Goal: Task Accomplishment & Management: Use online tool/utility

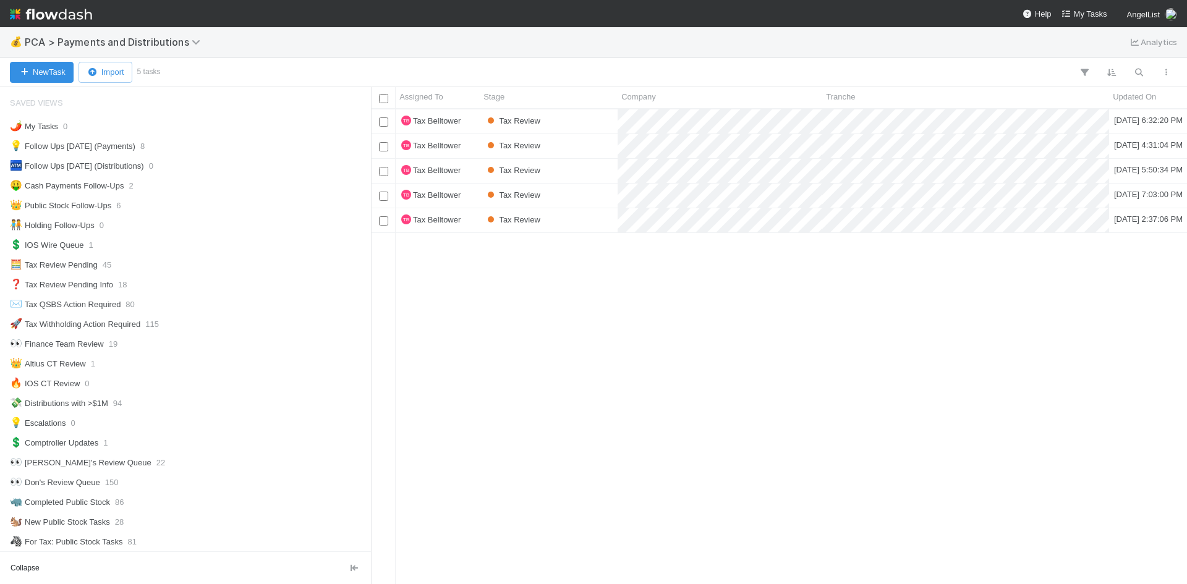
scroll to position [495, 0]
click at [552, 215] on div "Tax Review" at bounding box center [549, 220] width 138 height 24
click at [587, 170] on div "Tax Review" at bounding box center [549, 170] width 138 height 24
click at [560, 122] on div "Tax Review" at bounding box center [549, 121] width 138 height 24
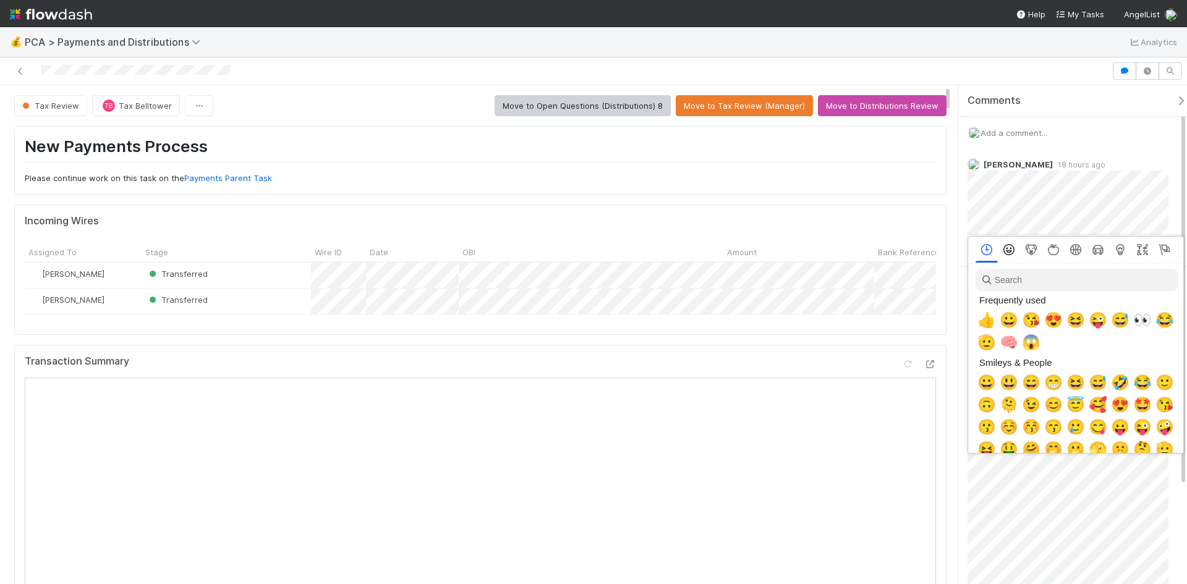
scroll to position [0, 4]
click at [1142, 319] on span "👀" at bounding box center [1140, 320] width 19 height 17
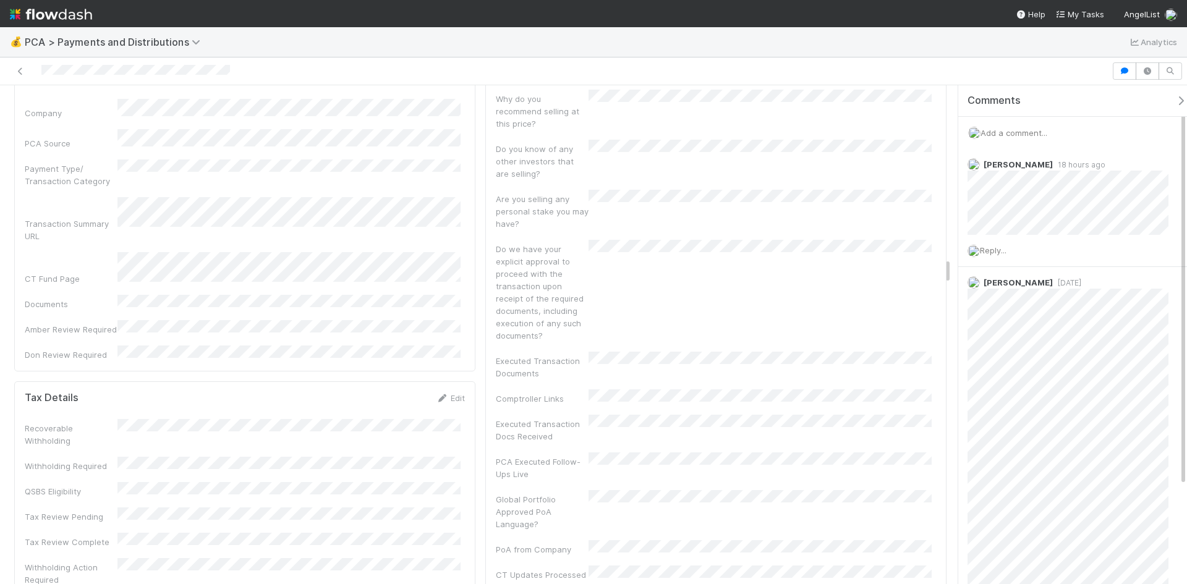
scroll to position [3216, 0]
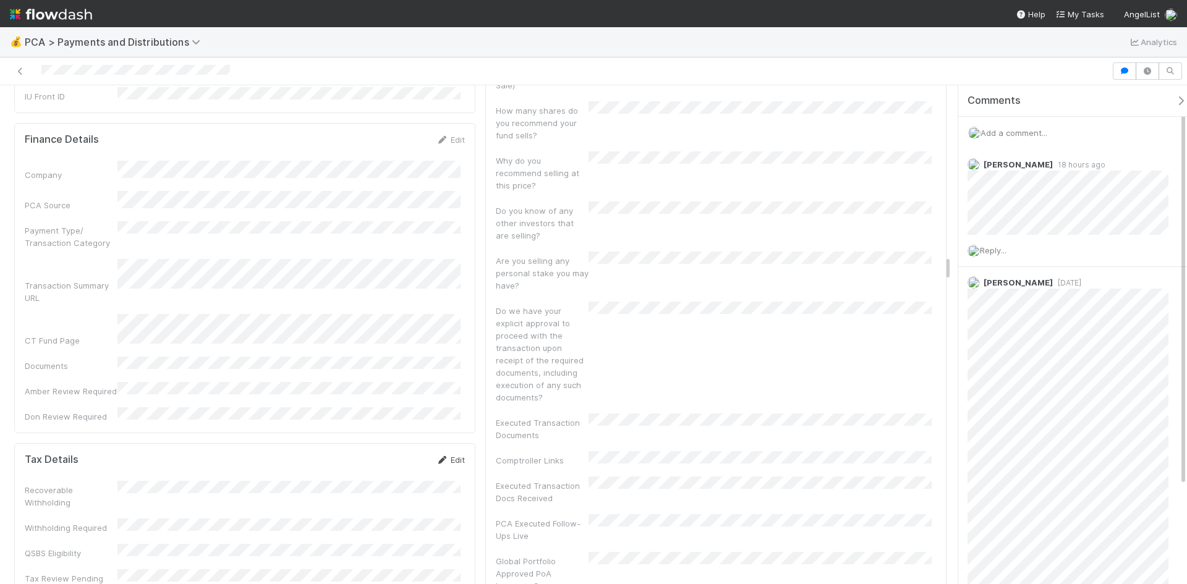
click at [455, 455] on link "Edit" at bounding box center [450, 460] width 29 height 10
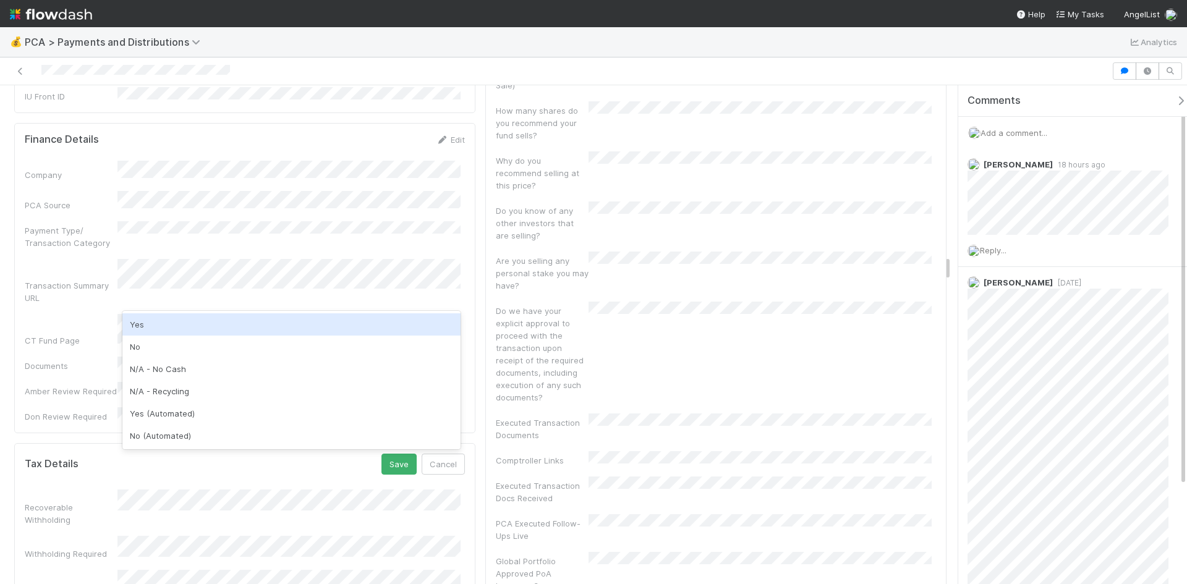
click at [161, 328] on div "Yes" at bounding box center [291, 325] width 338 height 22
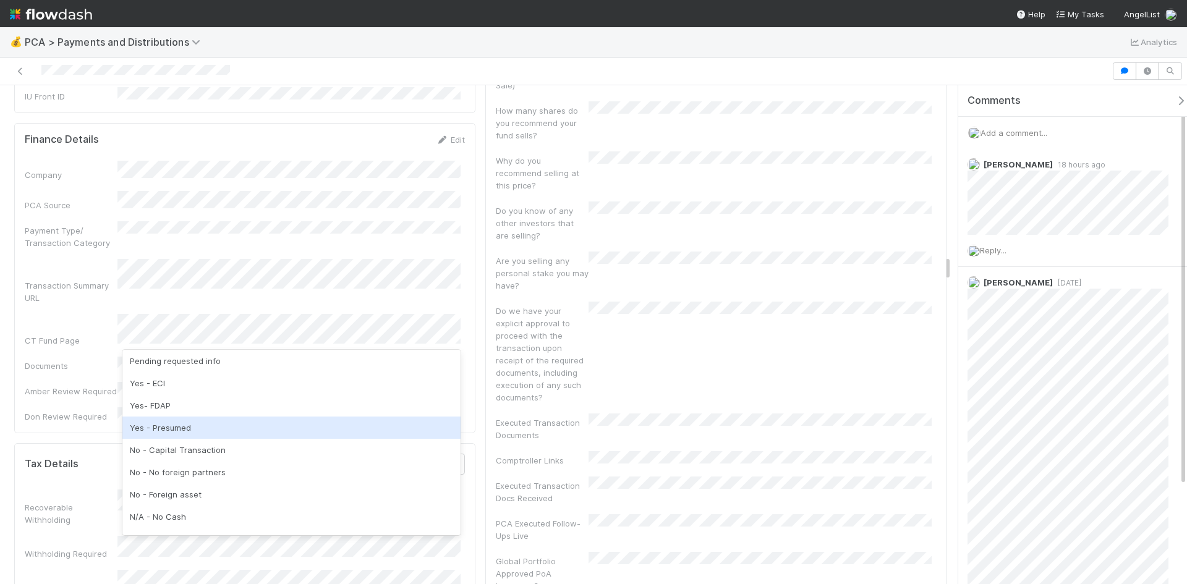
scroll to position [62, 0]
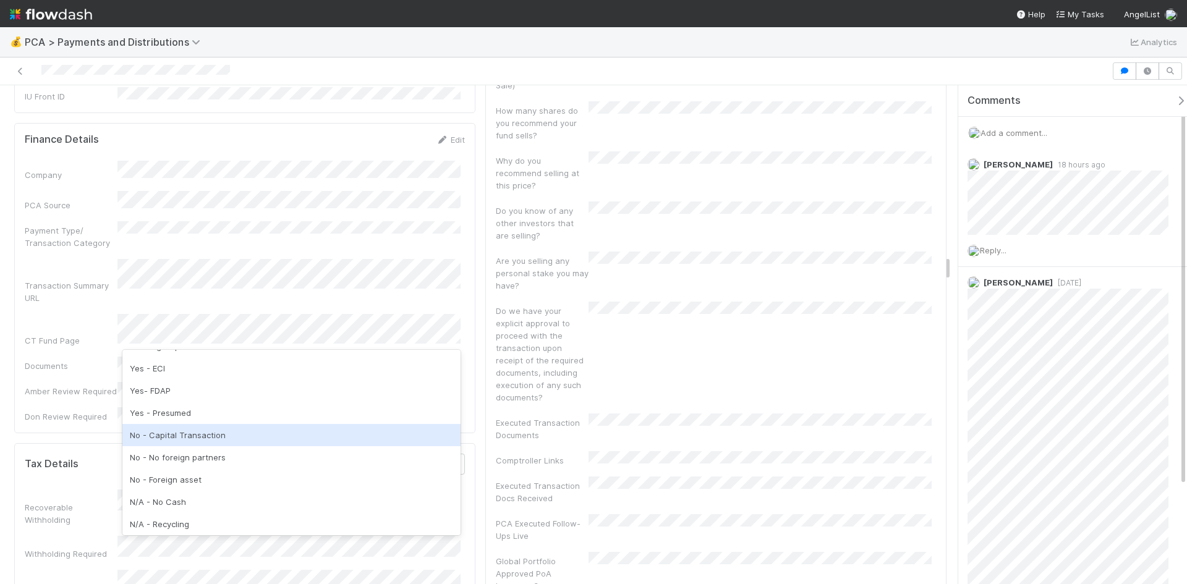
click at [186, 433] on div "No - Capital Transaction" at bounding box center [291, 435] width 338 height 22
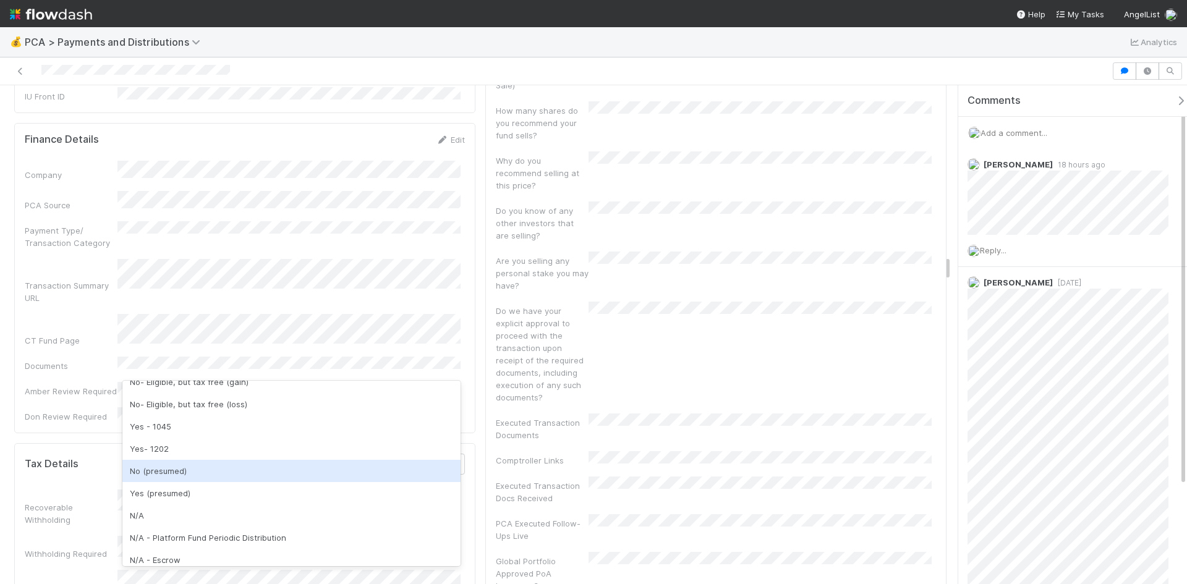
scroll to position [173, 0]
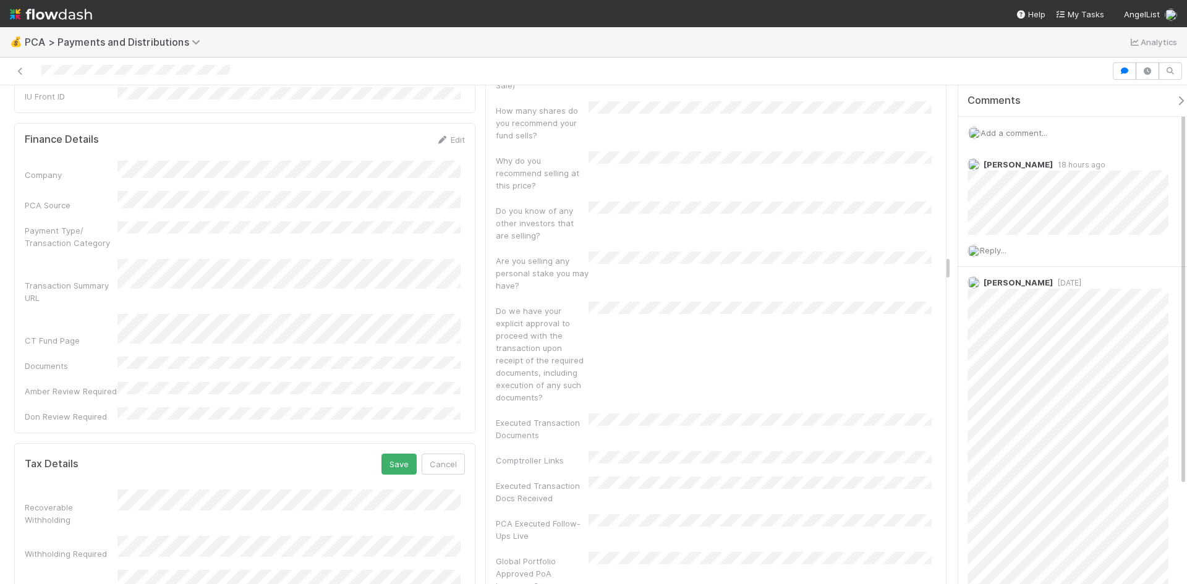
click at [324, 454] on div "Tax Details Save Cancel" at bounding box center [245, 464] width 440 height 21
click at [386, 454] on button "Save" at bounding box center [399, 464] width 35 height 21
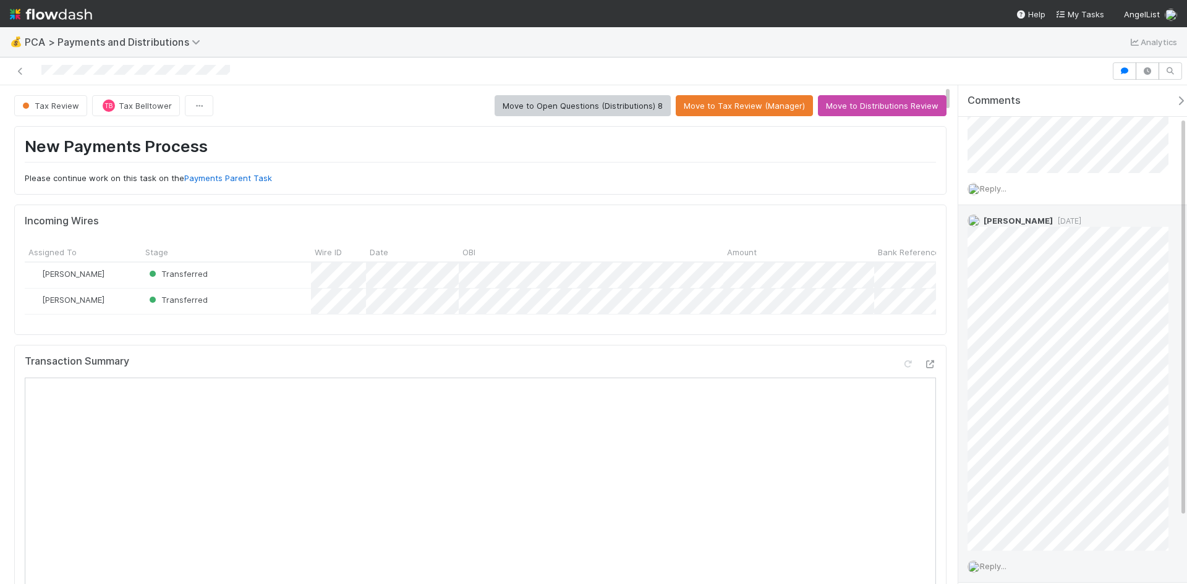
scroll to position [0, 0]
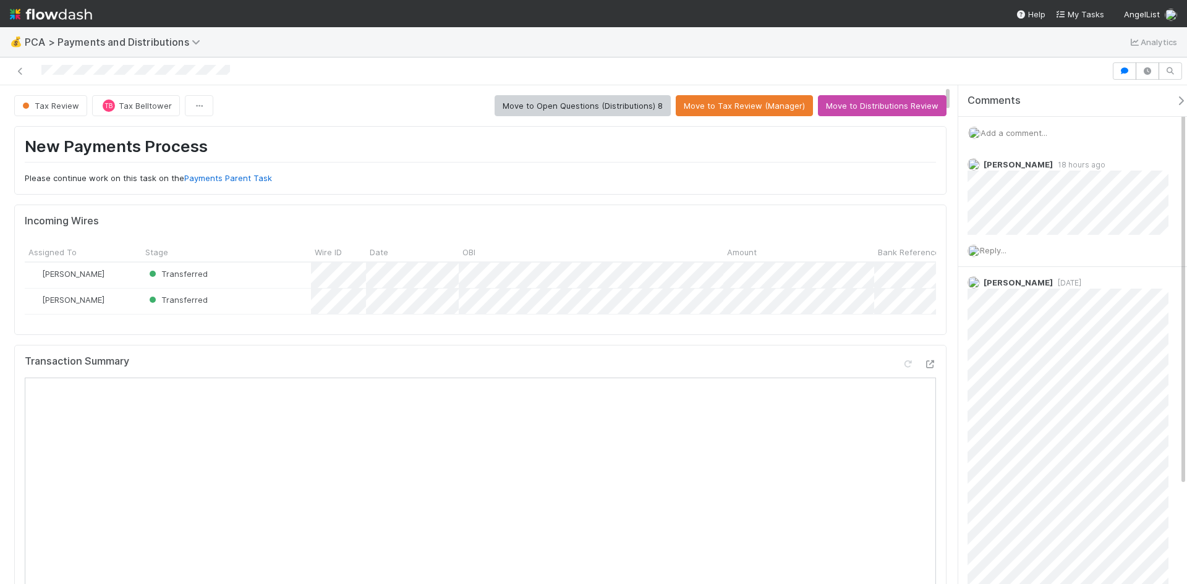
click at [1030, 135] on span "Add a comment..." at bounding box center [1014, 133] width 67 height 10
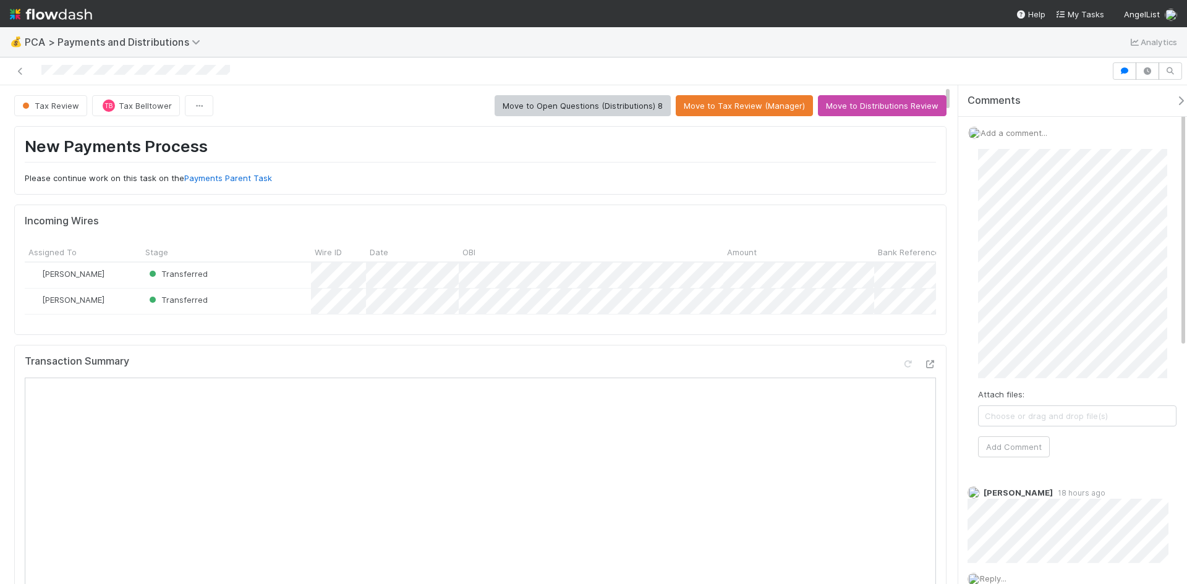
click at [976, 285] on div "Attach files: Choose or drag and drop file(s) Add Comment" at bounding box center [1077, 303] width 218 height 328
click at [1033, 416] on span "Choose or drag and drop file(s)" at bounding box center [1077, 416] width 197 height 20
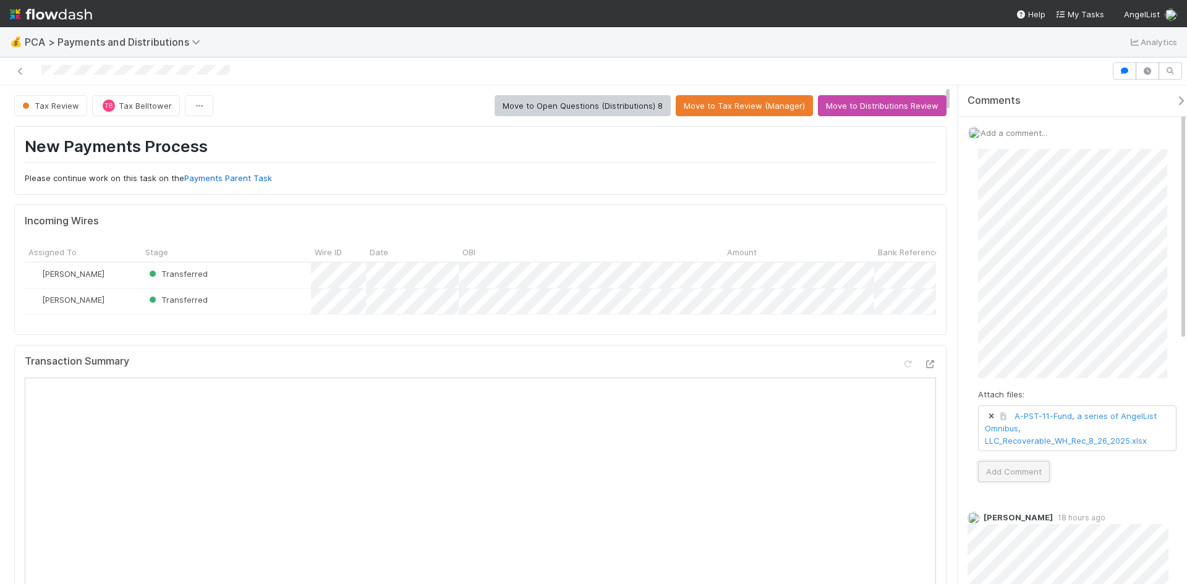
click at [1020, 471] on button "Add Comment" at bounding box center [1014, 471] width 72 height 21
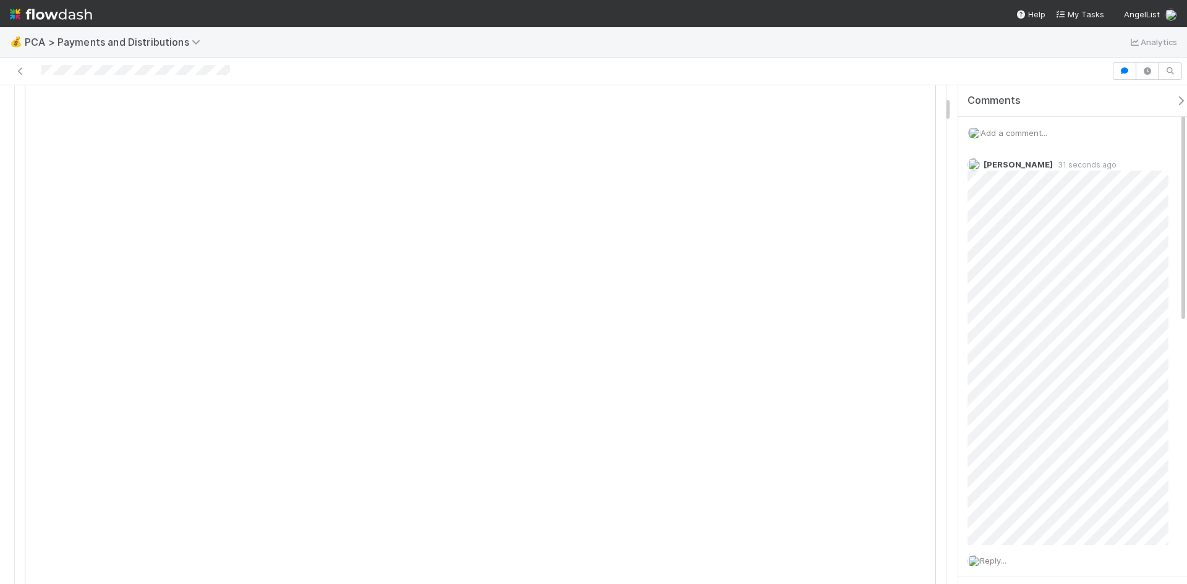
scroll to position [124, 0]
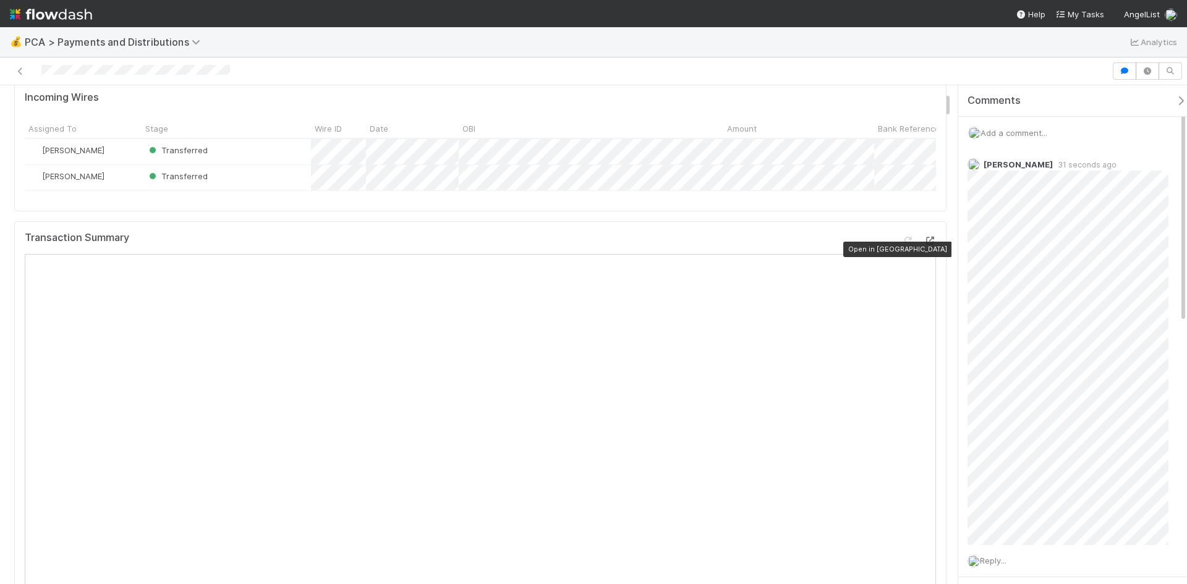
click at [924, 245] on icon at bounding box center [930, 241] width 12 height 8
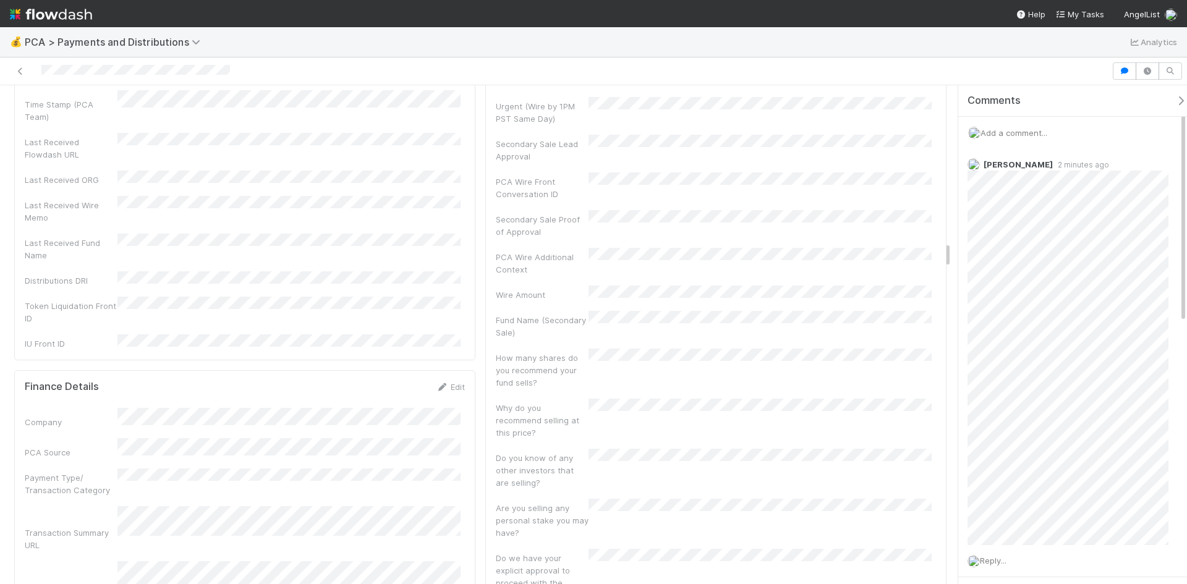
scroll to position [3154, 0]
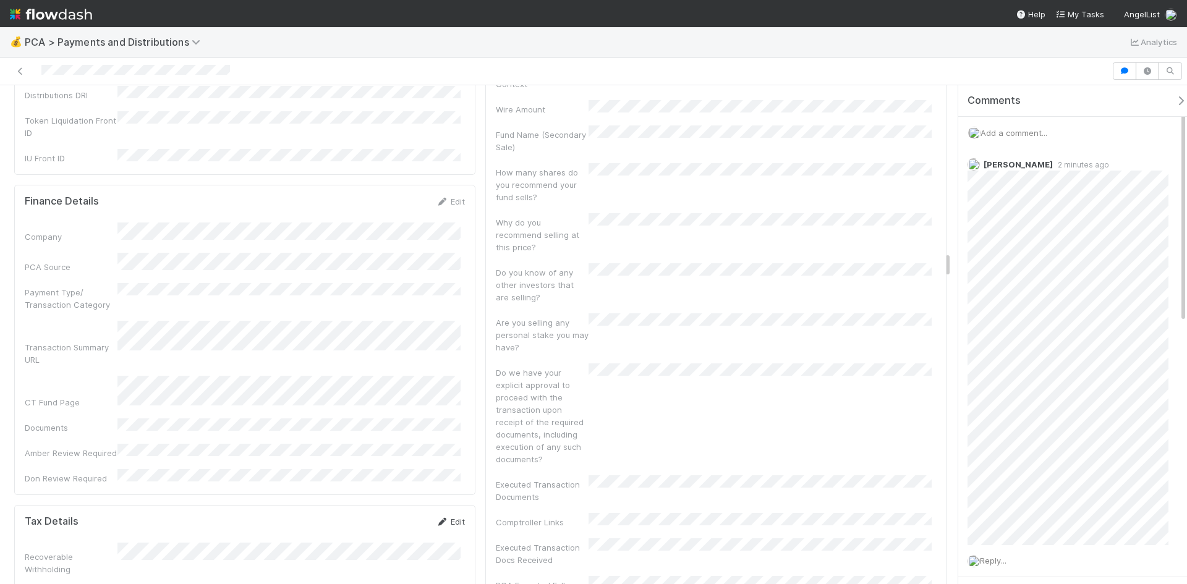
click at [456, 517] on link "Edit" at bounding box center [450, 522] width 29 height 10
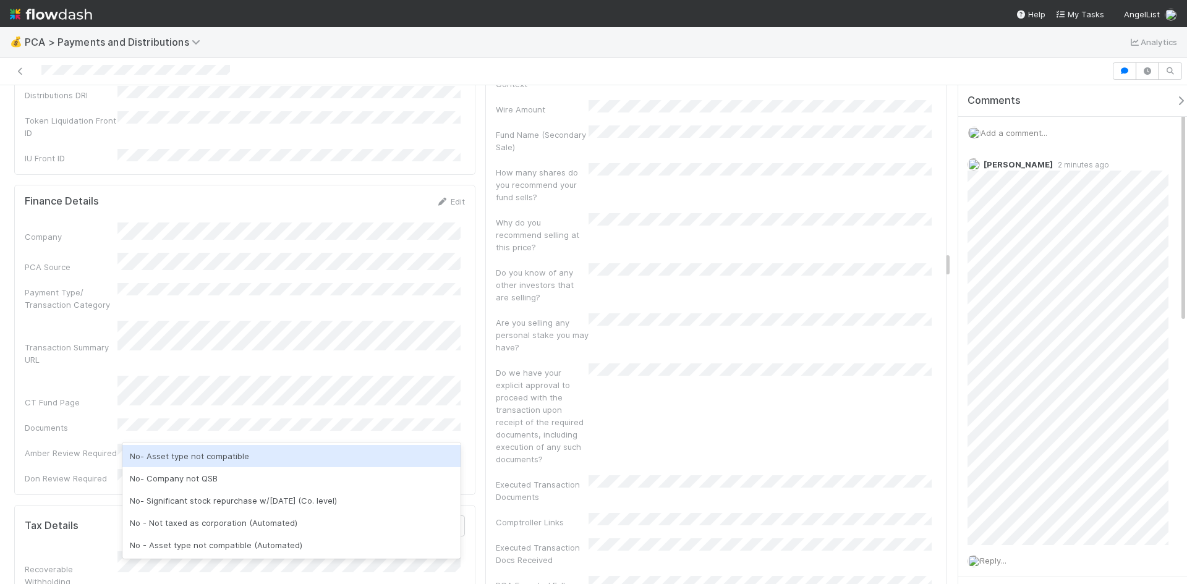
scroll to position [0, 0]
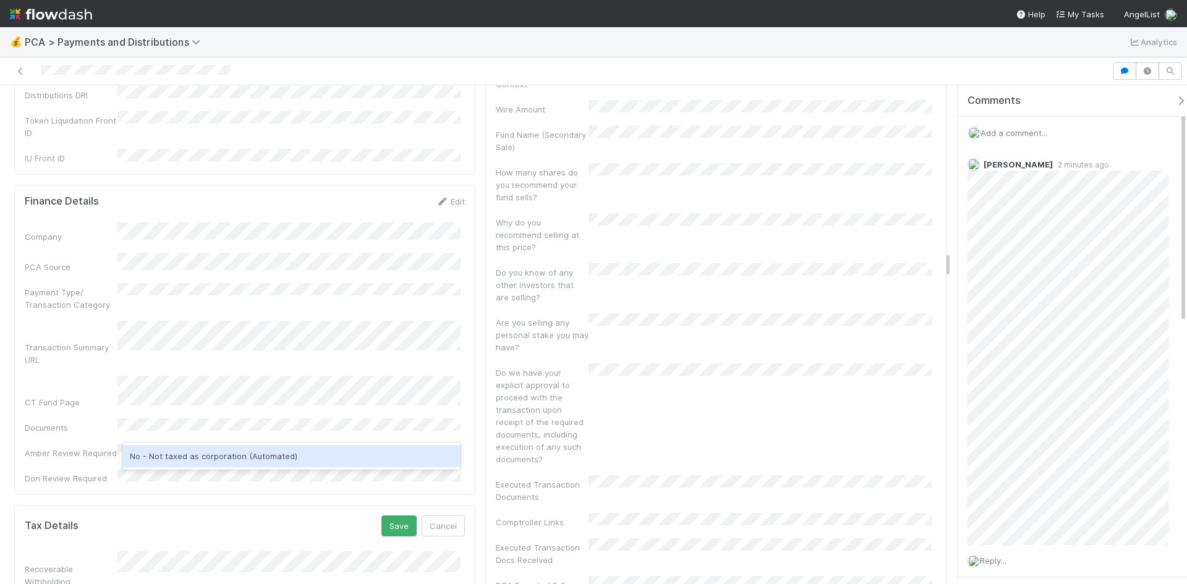
click at [211, 448] on div "No - Not taxed as corporation (Automated)" at bounding box center [291, 456] width 338 height 22
click at [404, 516] on button "Save" at bounding box center [399, 526] width 35 height 21
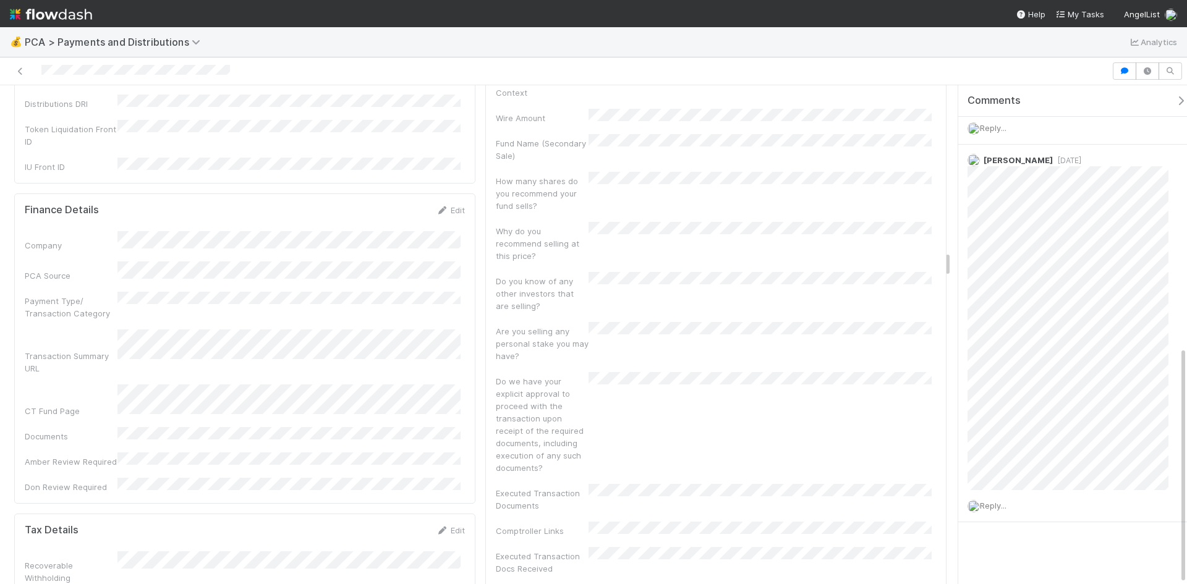
scroll to position [3216, 0]
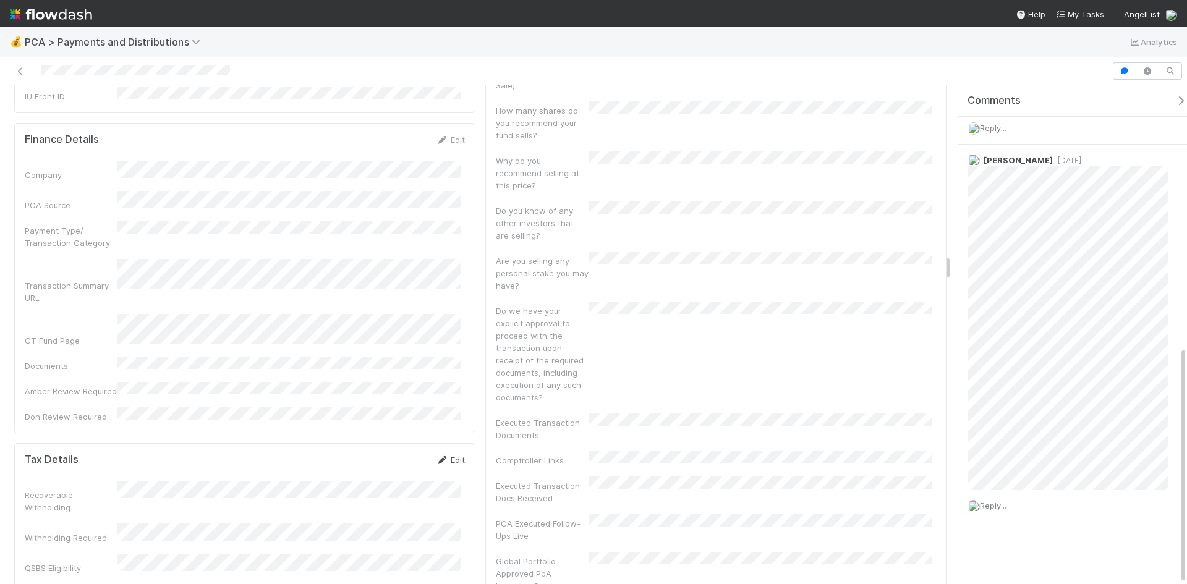
click at [440, 456] on icon at bounding box center [442, 460] width 12 height 8
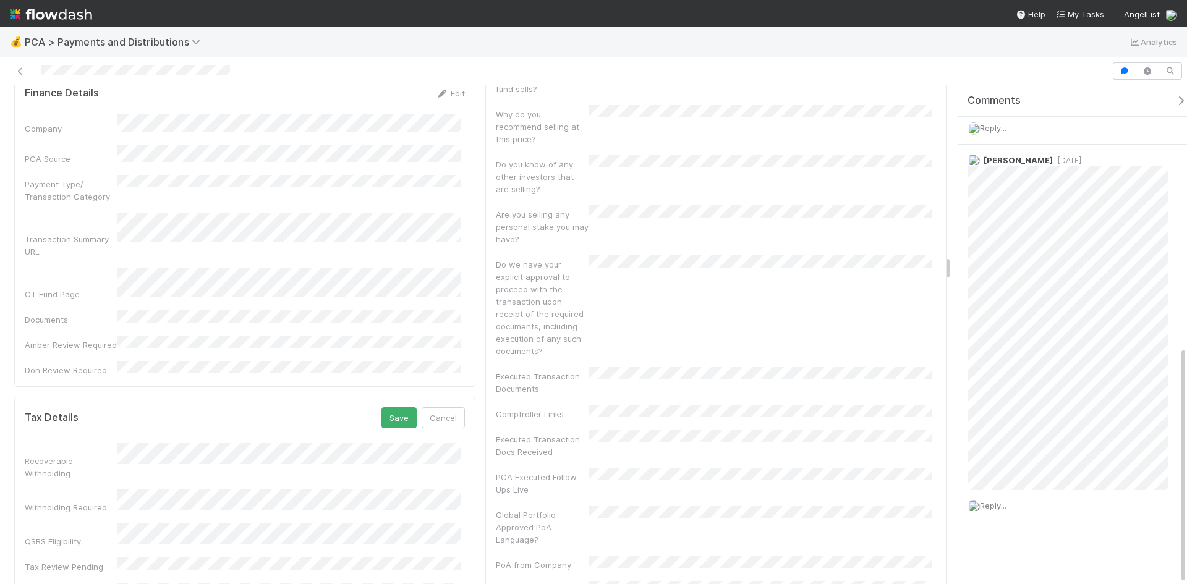
scroll to position [3339, 0]
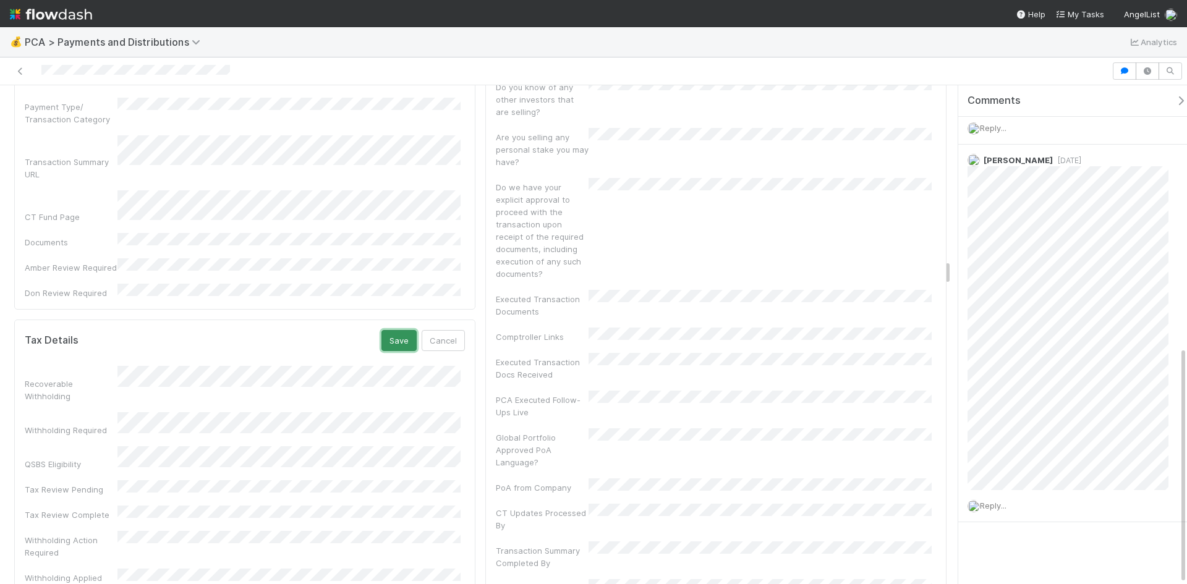
click at [387, 330] on button "Save" at bounding box center [399, 340] width 35 height 21
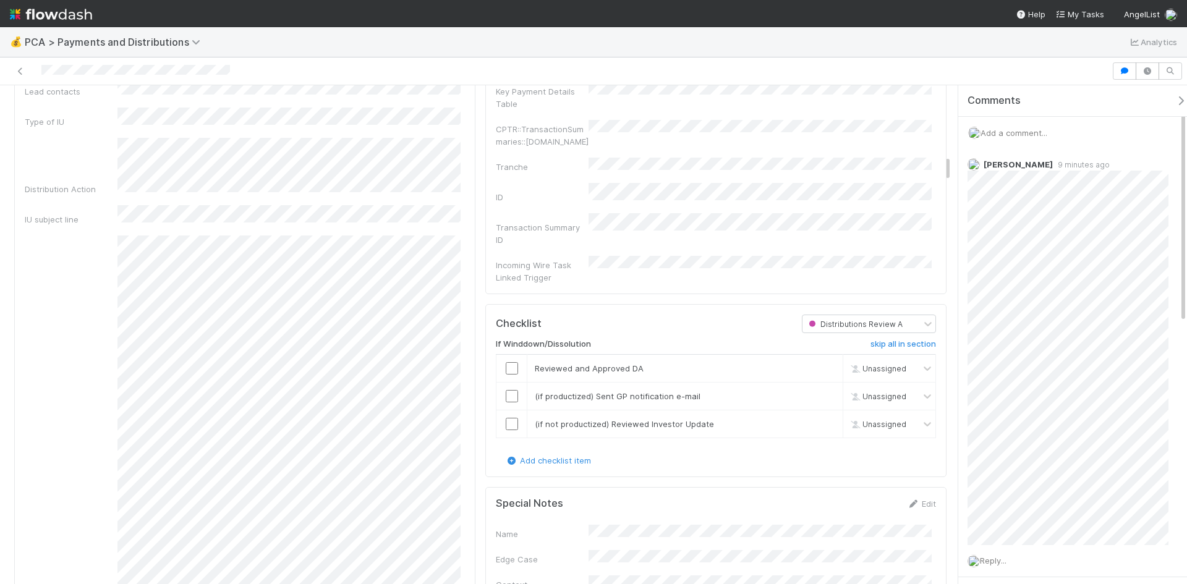
scroll to position [1361, 0]
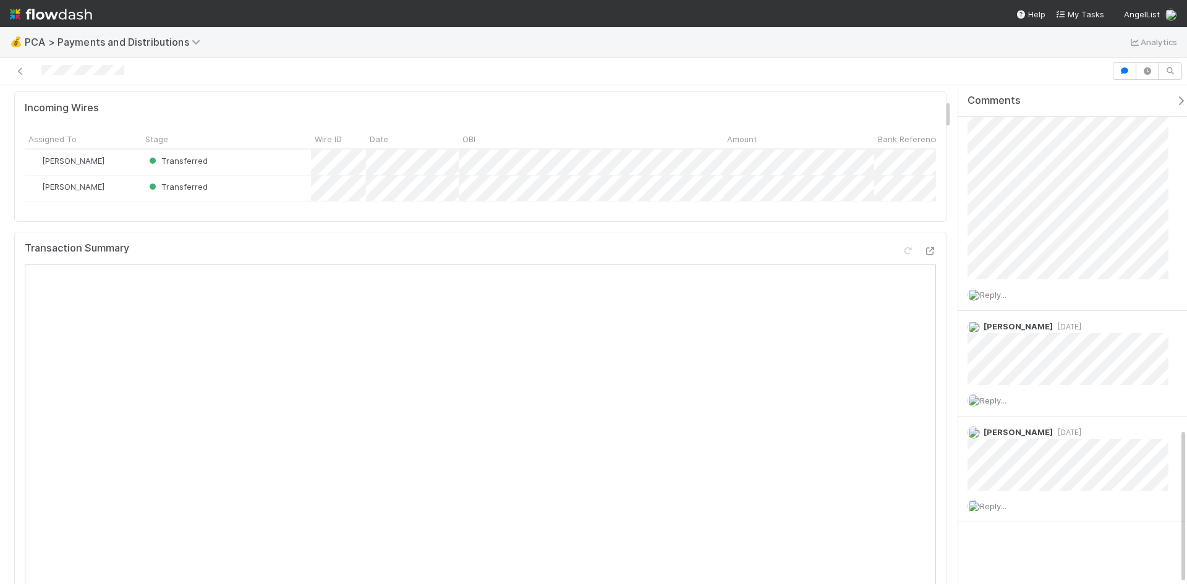
scroll to position [495, 0]
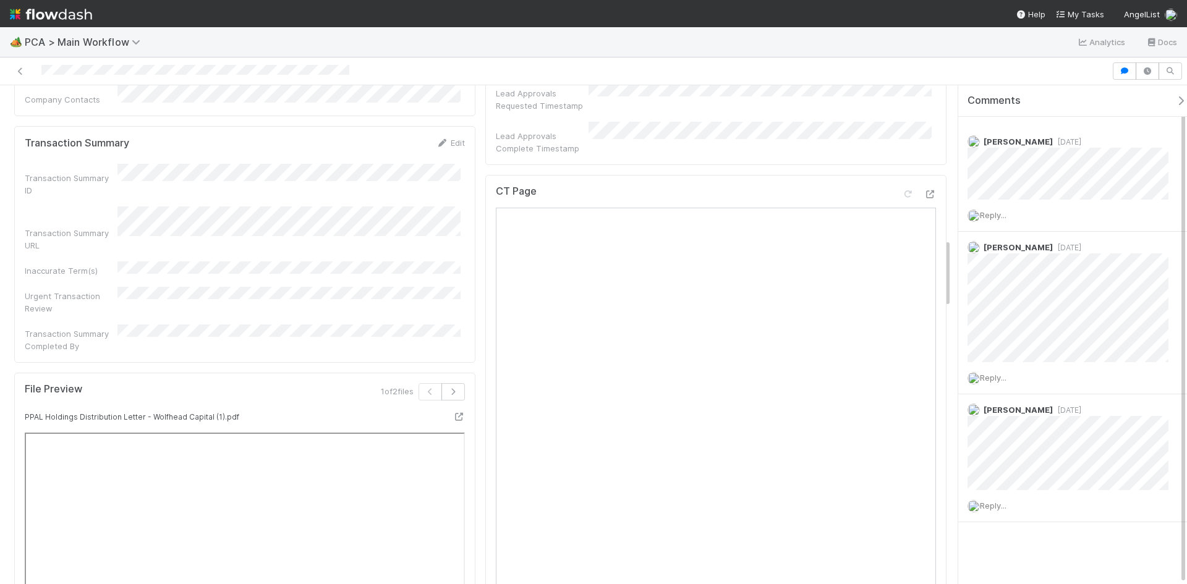
scroll to position [1113, 0]
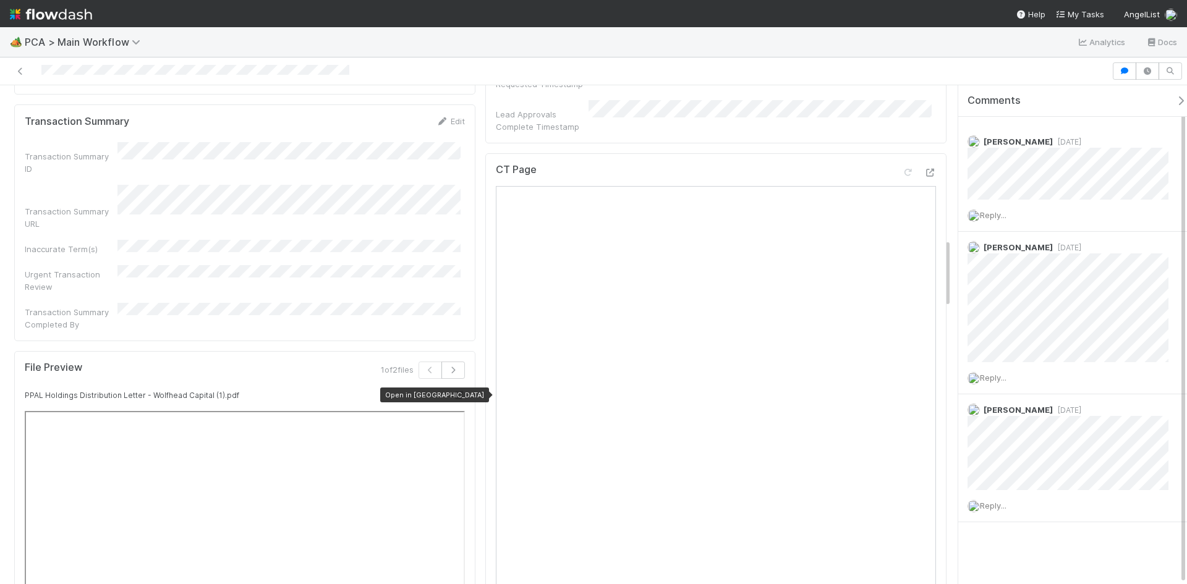
click at [453, 391] on icon at bounding box center [459, 395] width 12 height 8
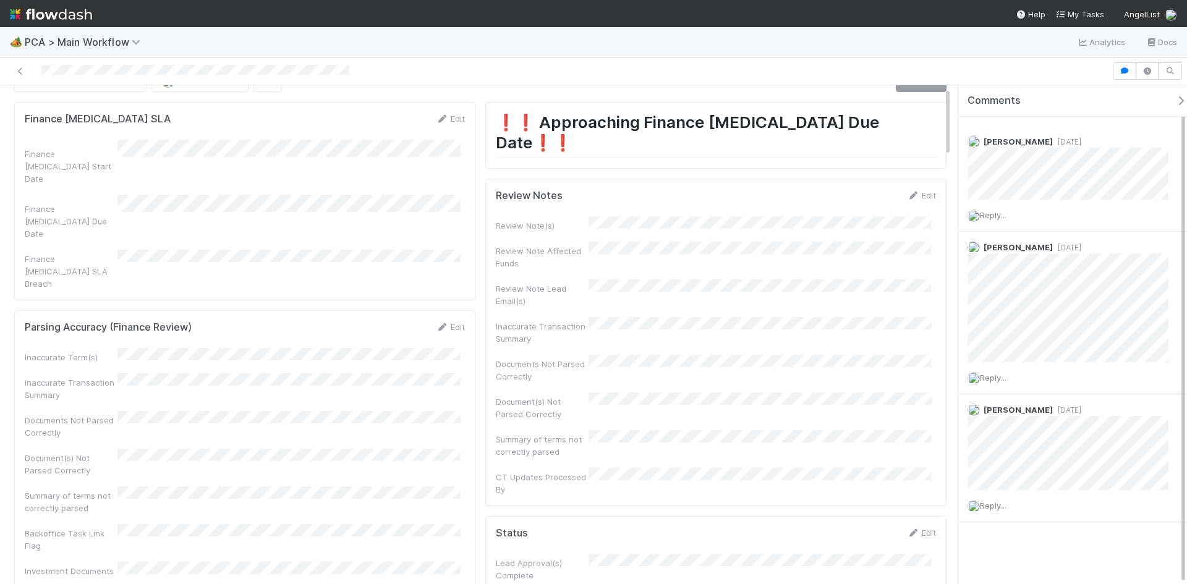
scroll to position [0, 0]
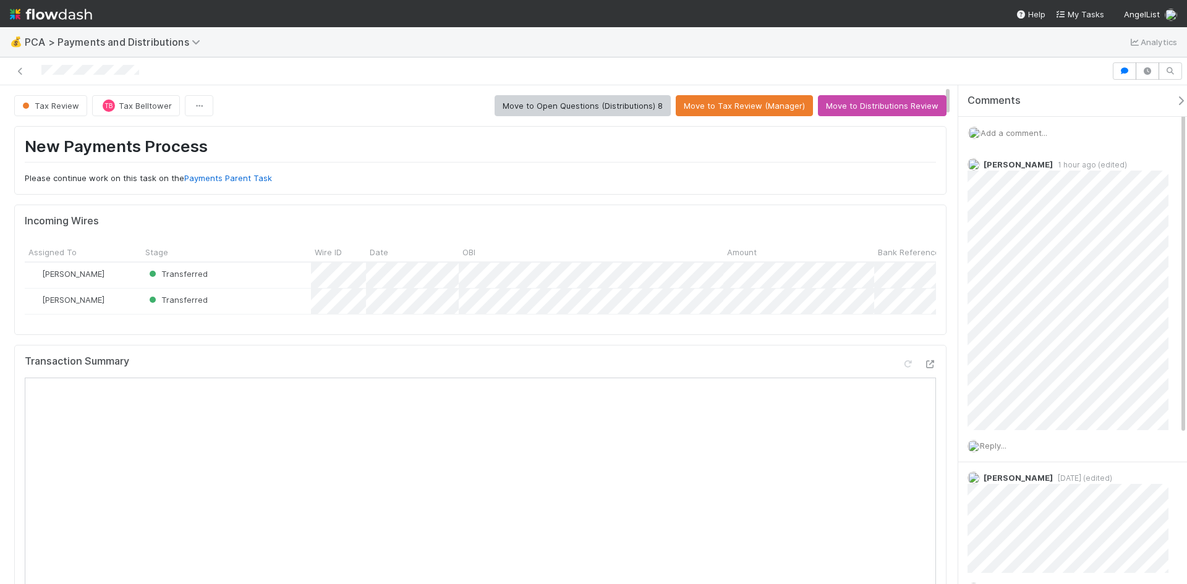
scroll to position [186, 0]
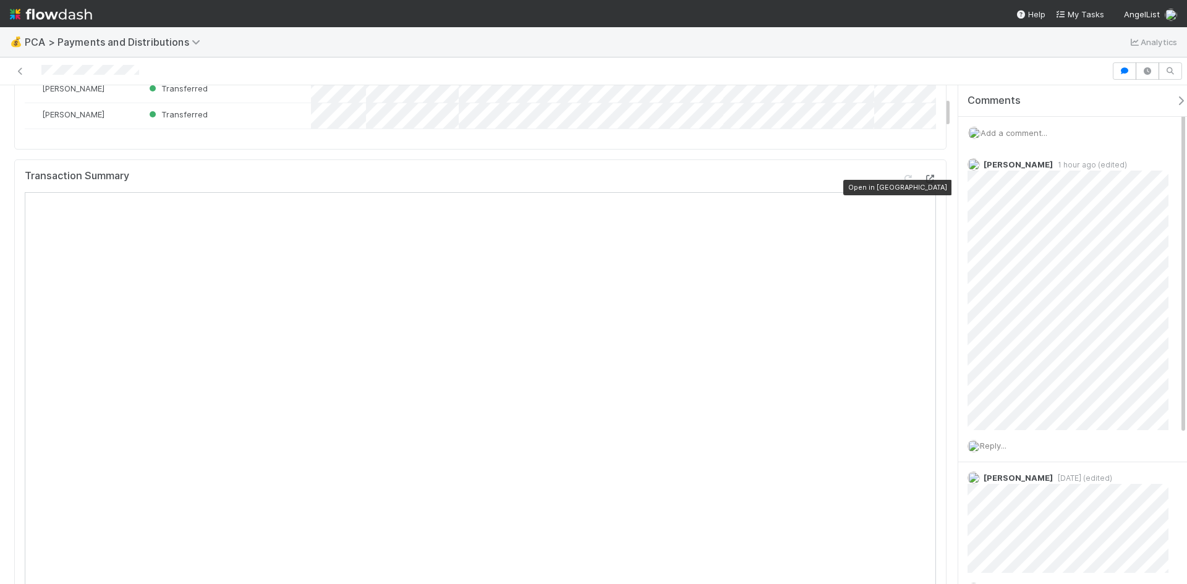
click at [924, 183] on icon at bounding box center [930, 179] width 12 height 8
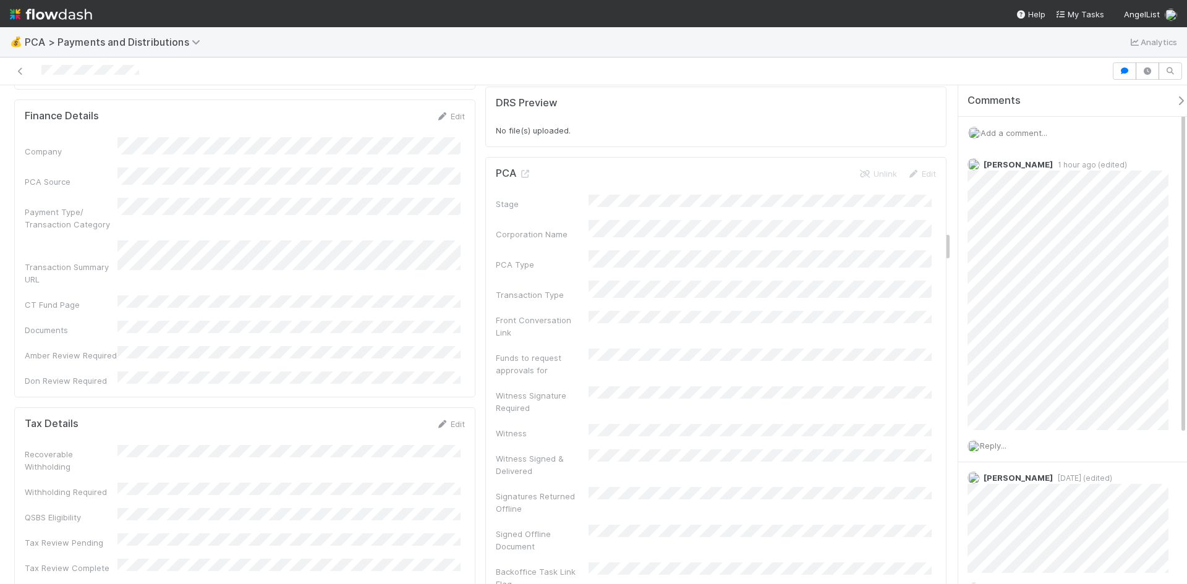
scroll to position [2350, 0]
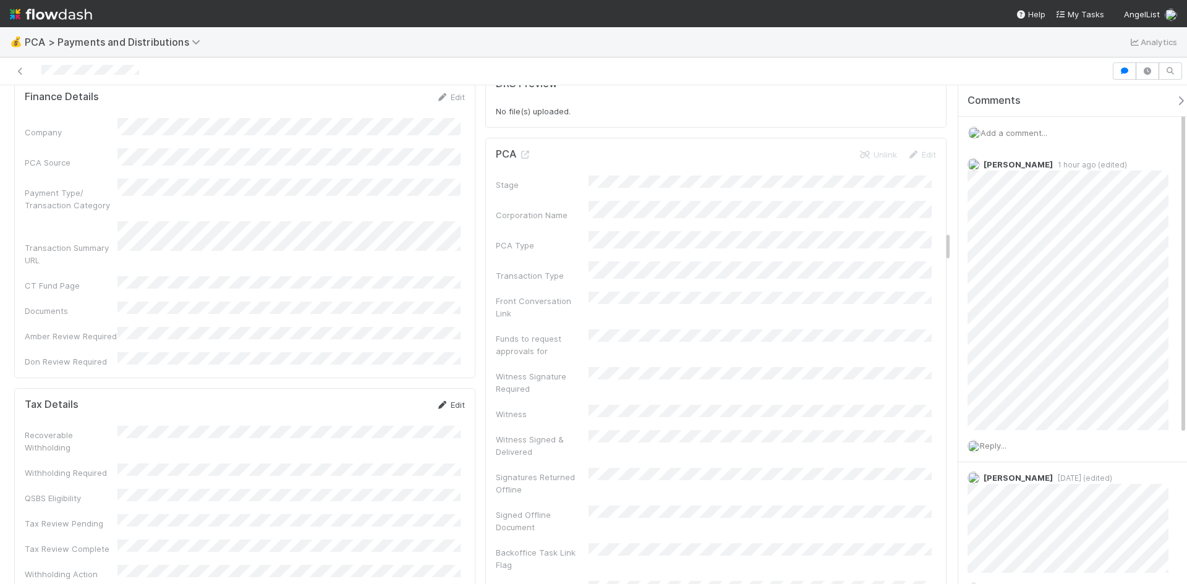
click at [443, 401] on icon at bounding box center [442, 405] width 12 height 8
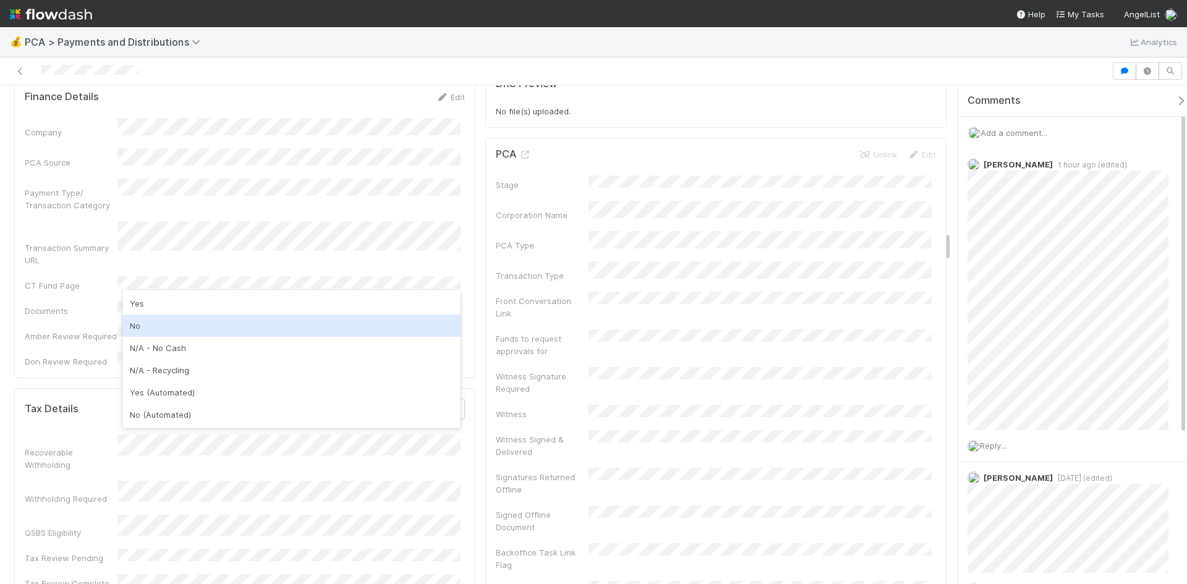
click at [165, 323] on div "No" at bounding box center [291, 326] width 338 height 22
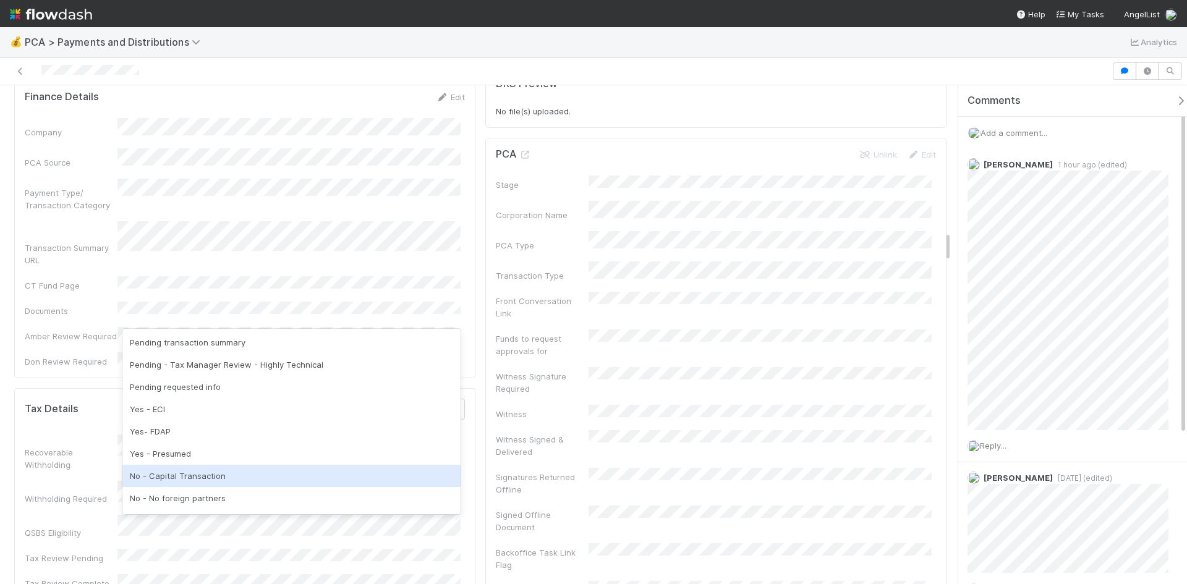
click at [180, 480] on div "No - Capital Transaction" at bounding box center [291, 476] width 338 height 22
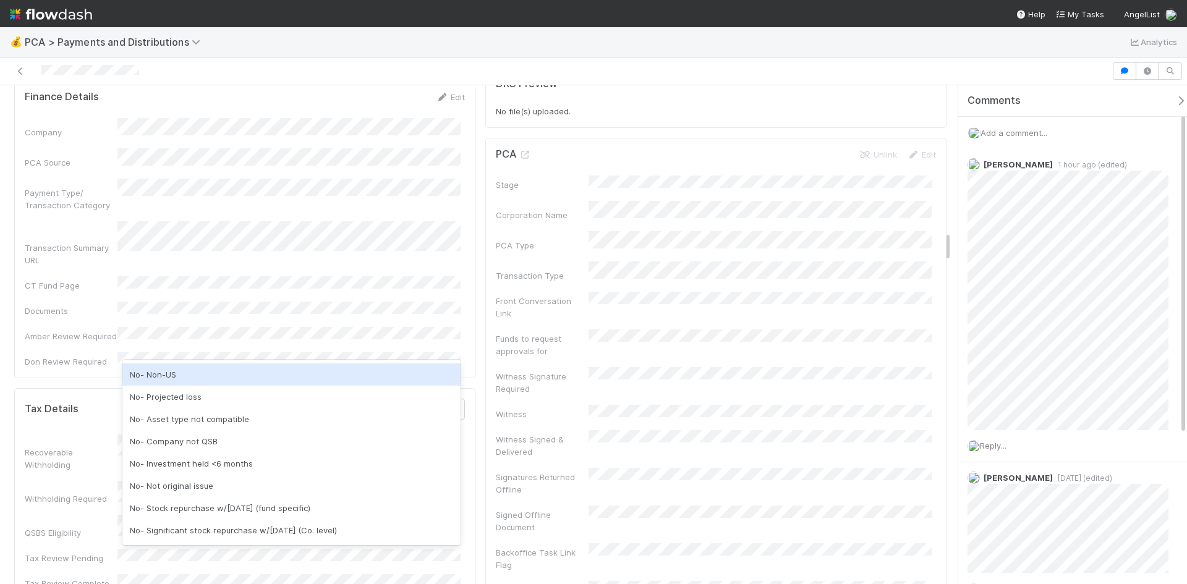
scroll to position [62, 0]
click at [184, 386] on div "No- Projected loss" at bounding box center [291, 378] width 338 height 22
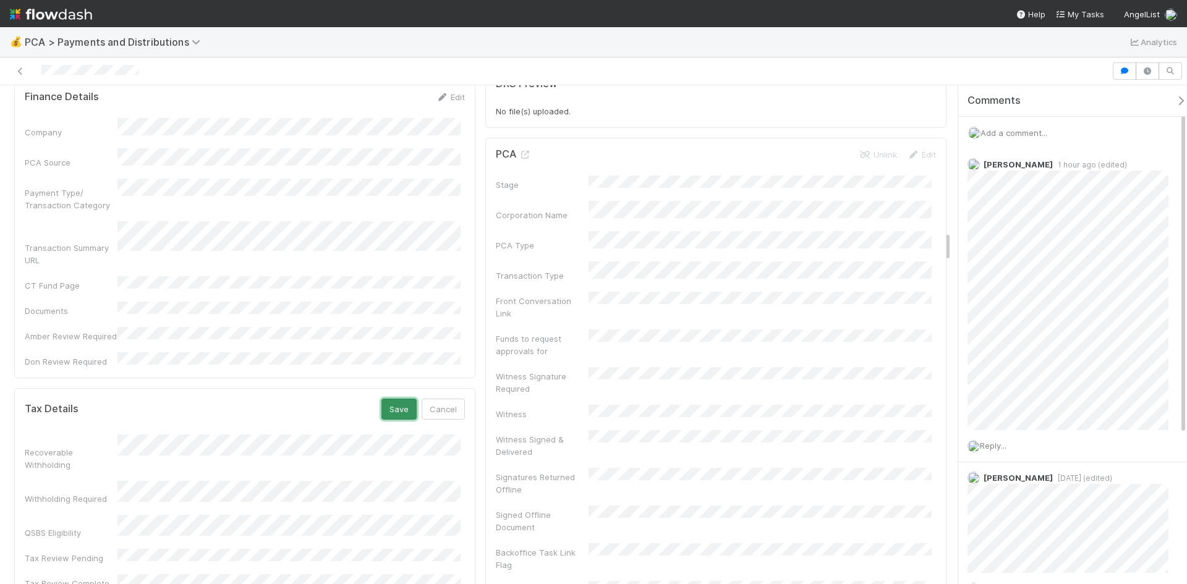
click at [388, 399] on button "Save" at bounding box center [399, 409] width 35 height 21
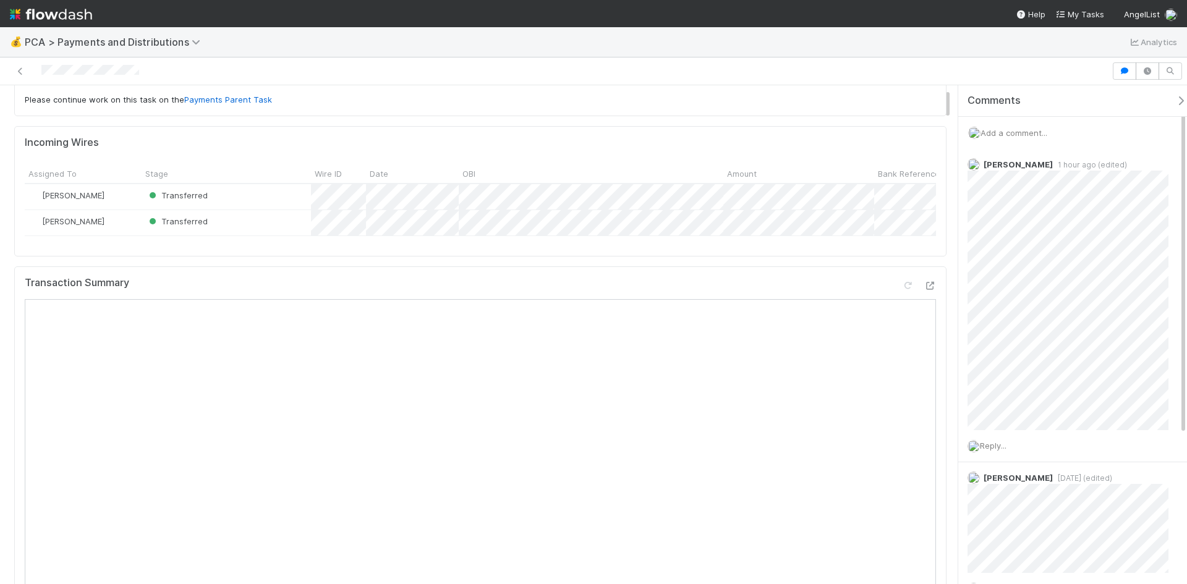
scroll to position [0, 0]
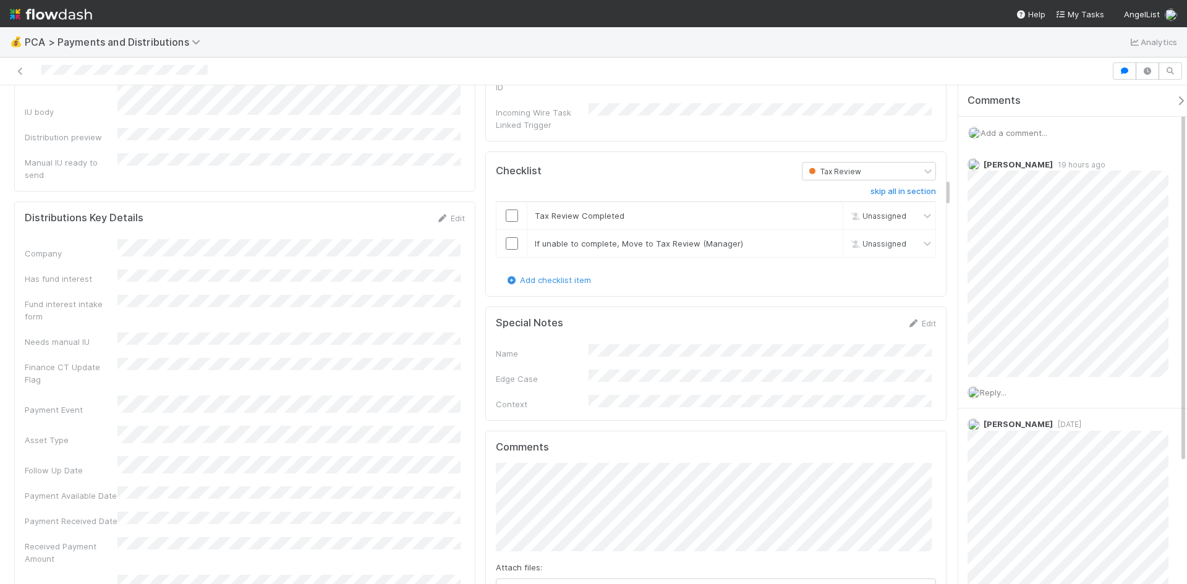
scroll to position [1484, 0]
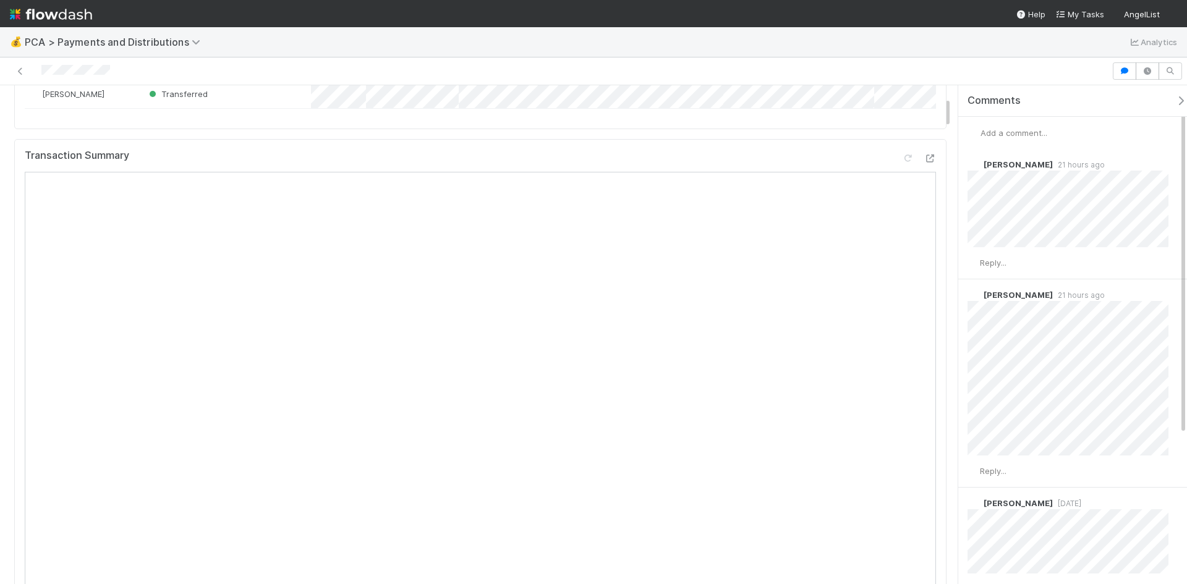
scroll to position [186, 0]
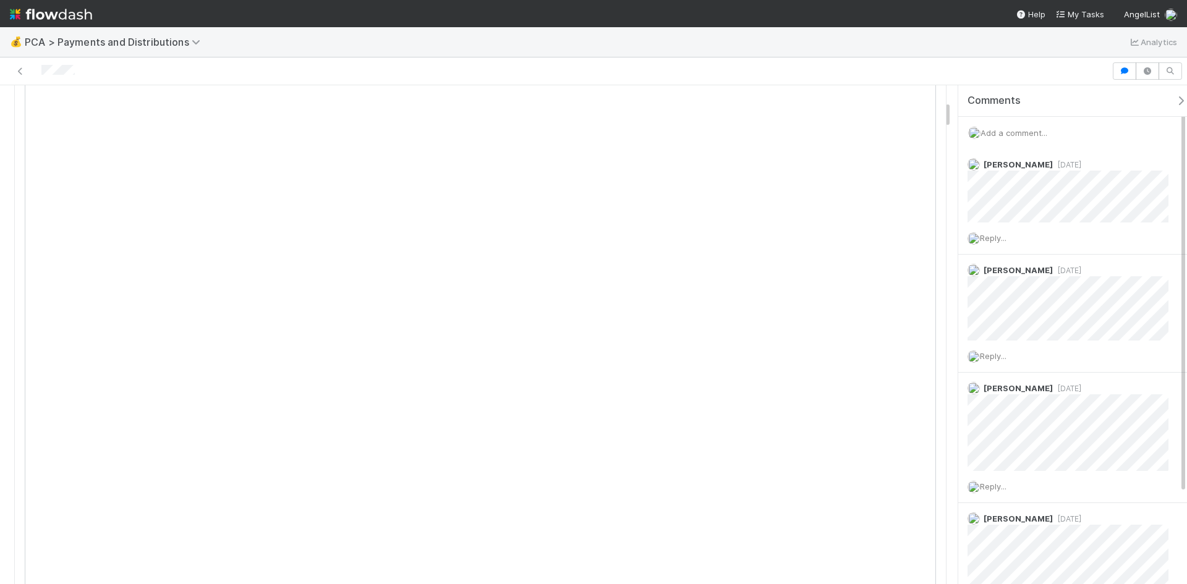
scroll to position [309, 0]
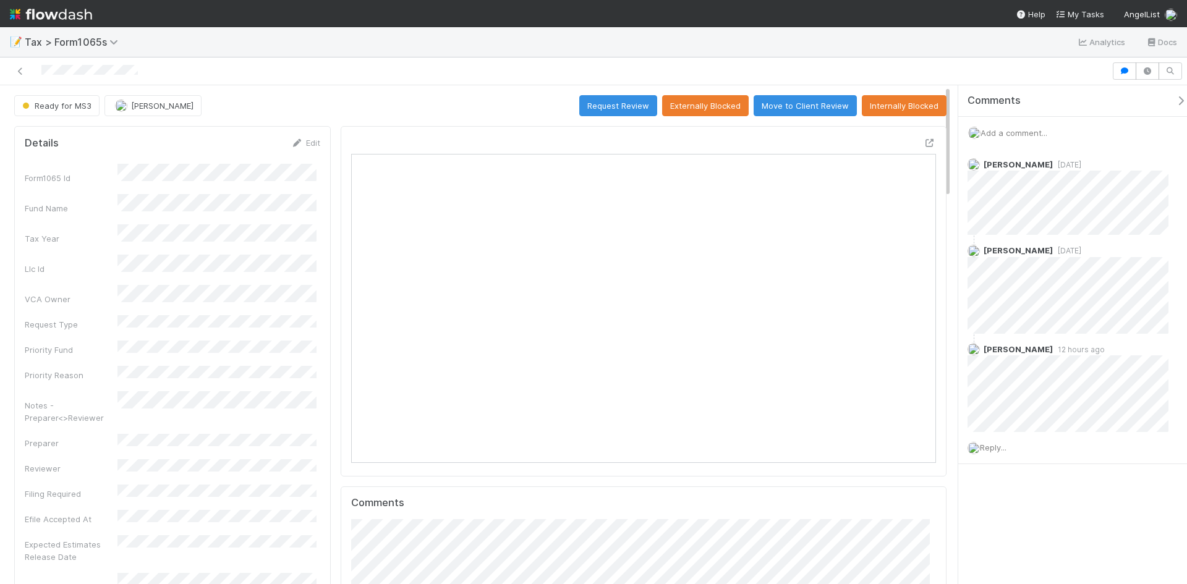
scroll to position [242, 283]
click at [924, 142] on icon at bounding box center [930, 143] width 12 height 8
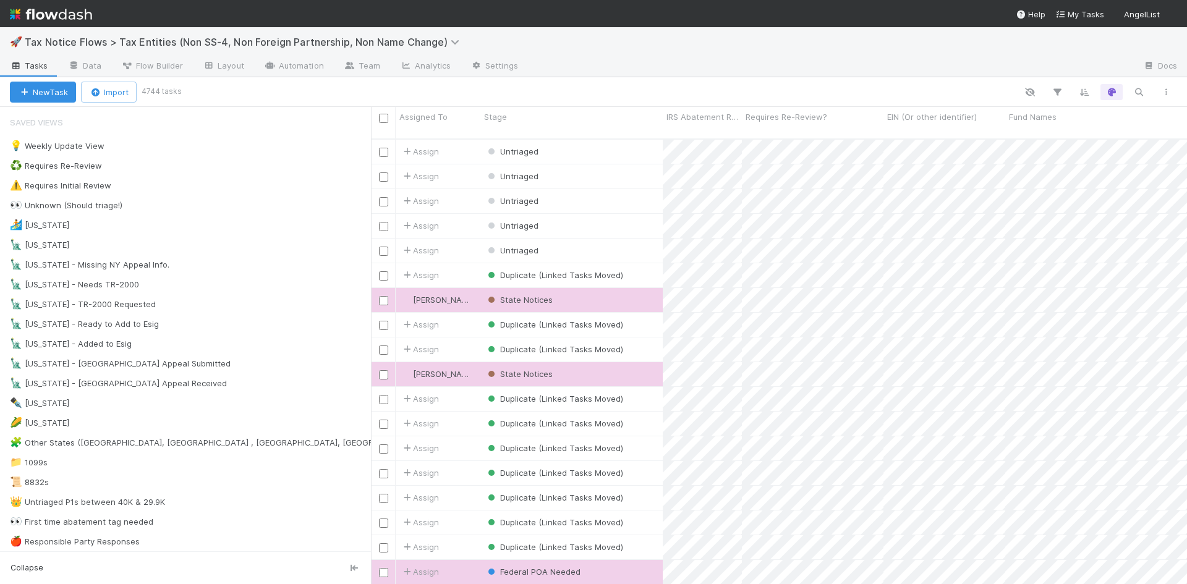
scroll to position [446, 807]
click at [1138, 89] on icon "button" at bounding box center [1139, 92] width 12 height 11
click at [1046, 75] on input at bounding box center [1075, 71] width 124 height 15
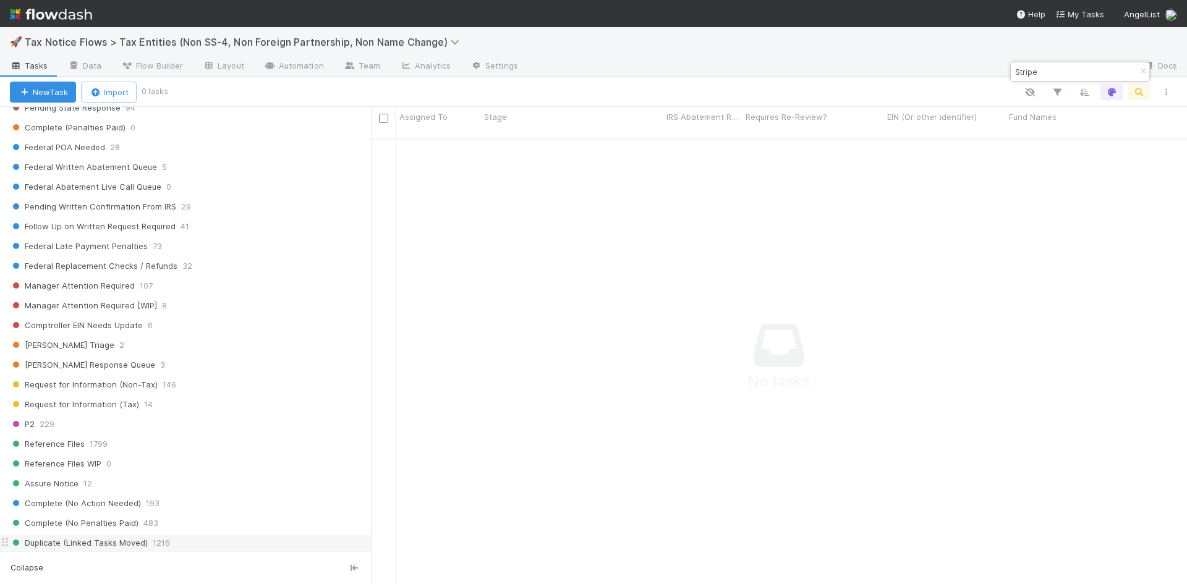
scroll to position [810, 0]
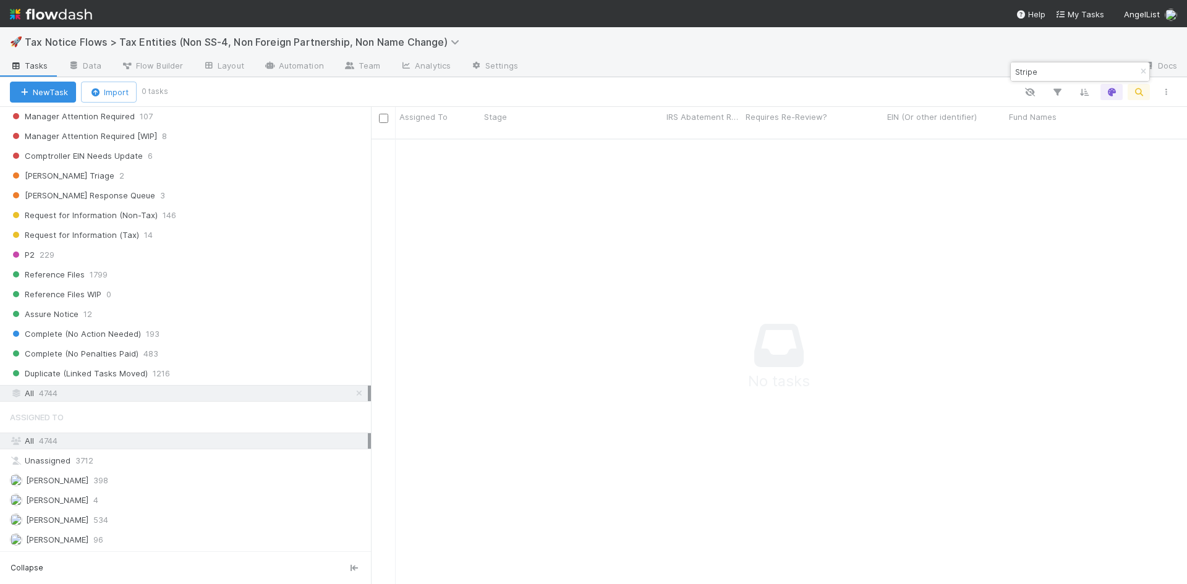
type input "Stripe"
click at [56, 388] on span "4744" at bounding box center [48, 393] width 19 height 15
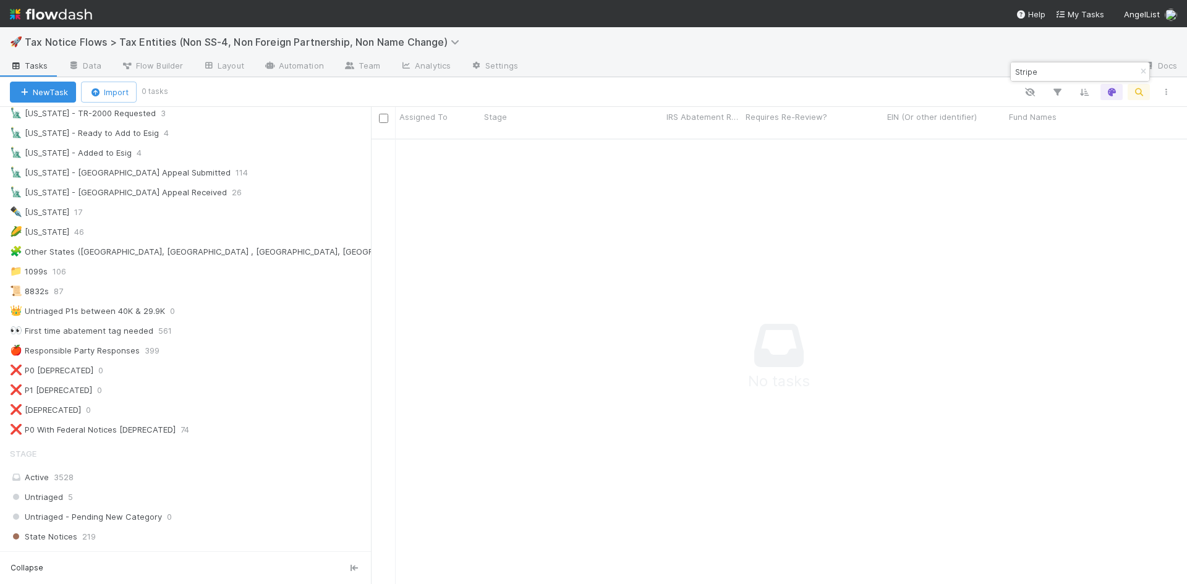
scroll to position [0, 0]
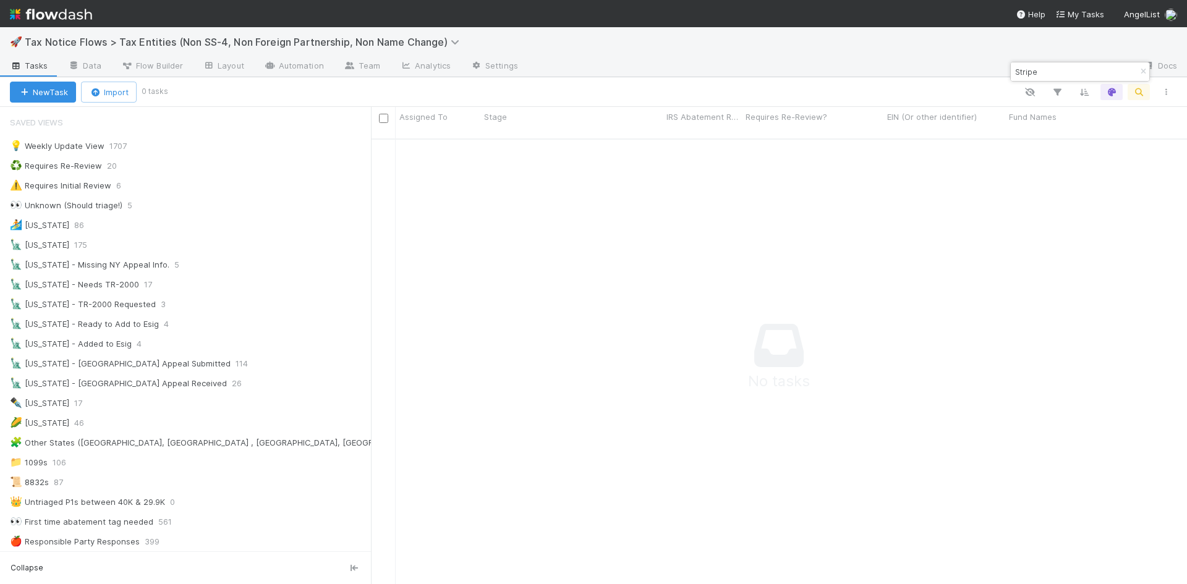
click at [1043, 75] on input "Stripe" at bounding box center [1075, 71] width 124 height 15
click at [1140, 70] on icon "button" at bounding box center [1143, 71] width 12 height 7
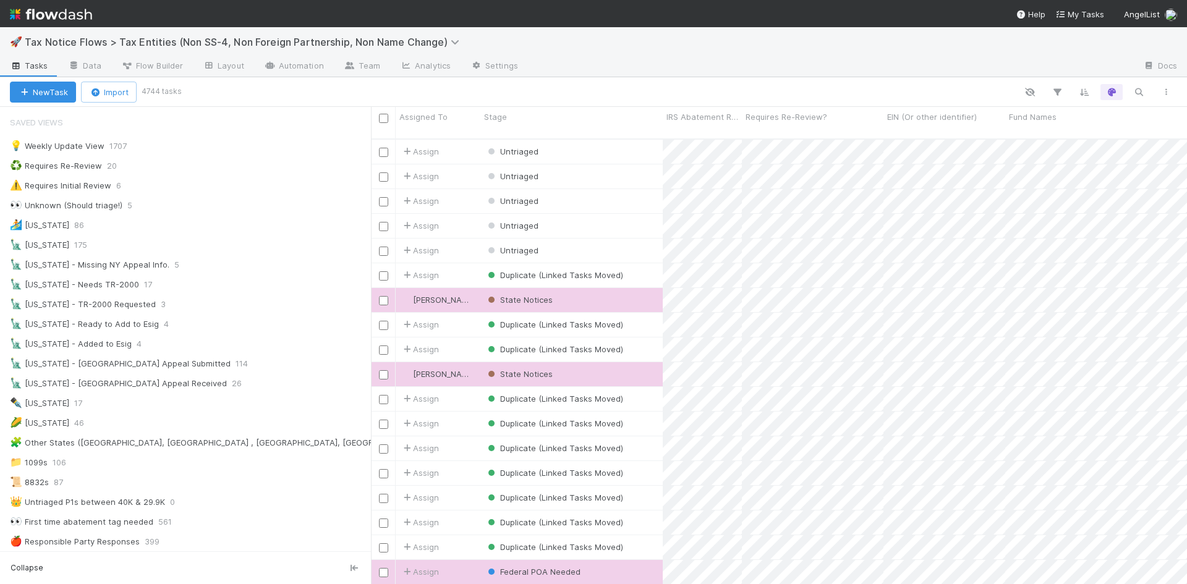
scroll to position [446, 807]
click at [1141, 88] on icon "button" at bounding box center [1139, 92] width 12 height 11
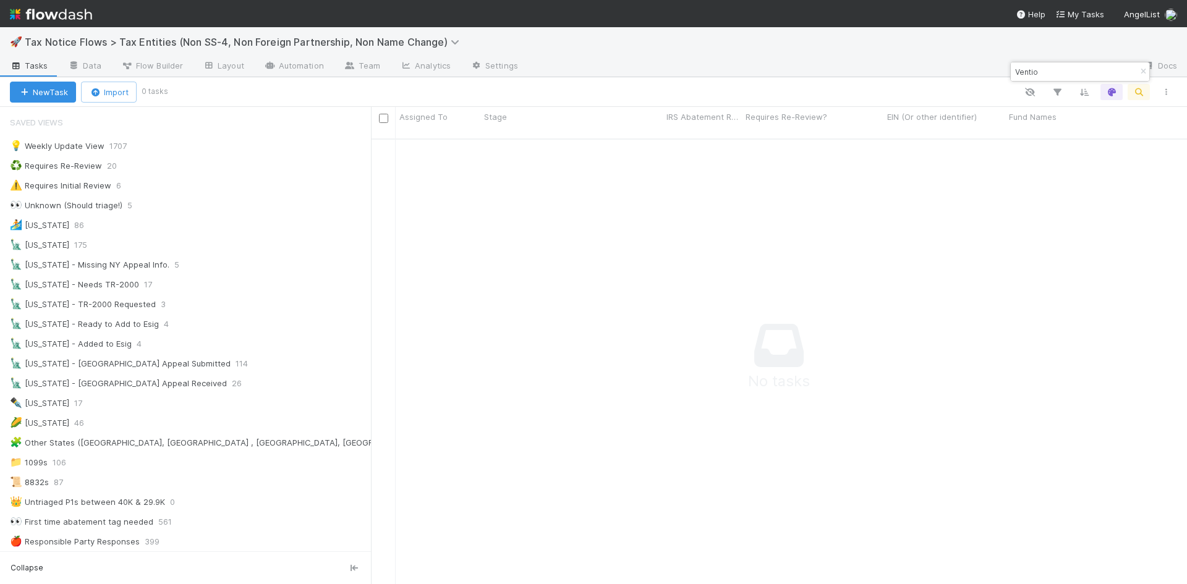
scroll to position [437, 807]
type input "Ventio"
